Goal: Task Accomplishment & Management: Manage account settings

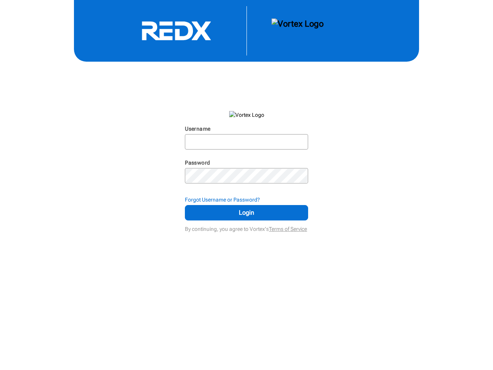
click at [247, 142] on input "Username" at bounding box center [247, 142] width 122 height 14
click at [247, 200] on strong "Forgot Username or Password?" at bounding box center [222, 199] width 75 height 6
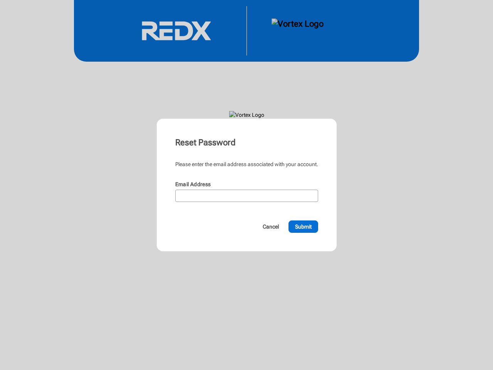
click at [247, 213] on form "Please enter the email address associated with your account. Email Address N/A …" at bounding box center [246, 196] width 143 height 72
